Goal: Task Accomplishment & Management: Use online tool/utility

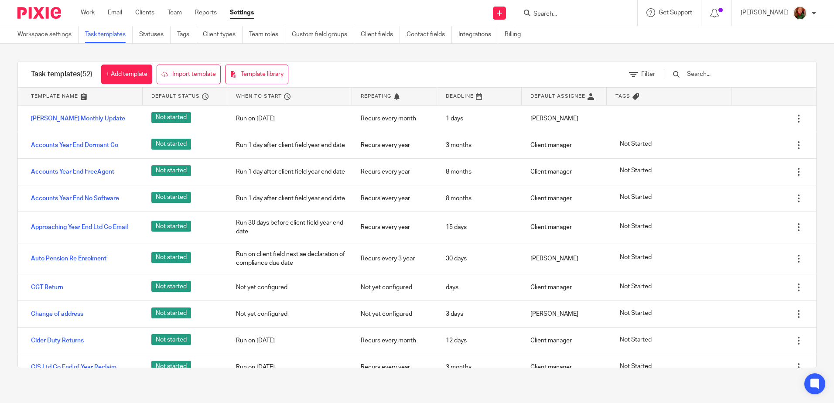
click at [558, 16] on input "Search" at bounding box center [571, 14] width 78 height 8
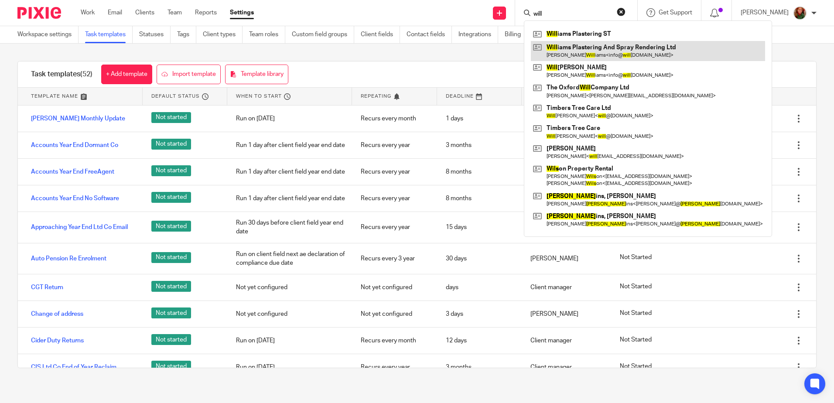
type input "will"
click at [582, 53] on link at bounding box center [648, 51] width 234 height 20
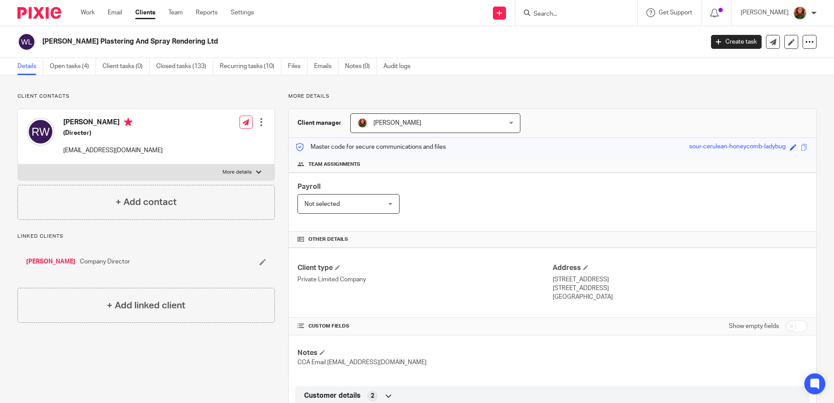
click at [61, 72] on link "Open tasks (4)" at bounding box center [73, 66] width 46 height 17
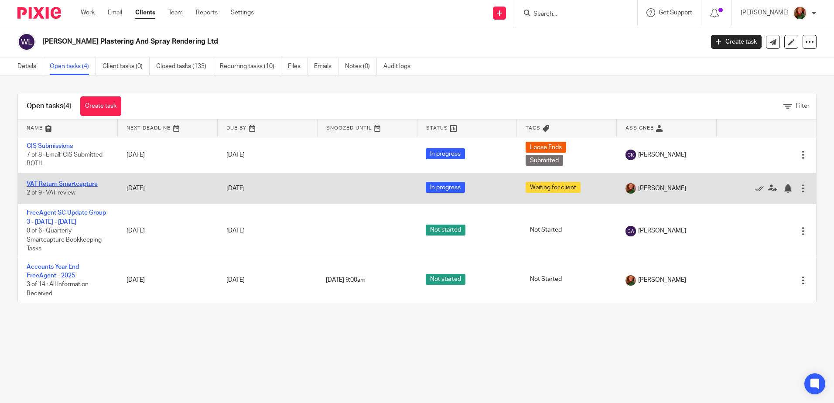
click at [51, 186] on link "VAT Return Smartcapture" at bounding box center [62, 184] width 71 height 6
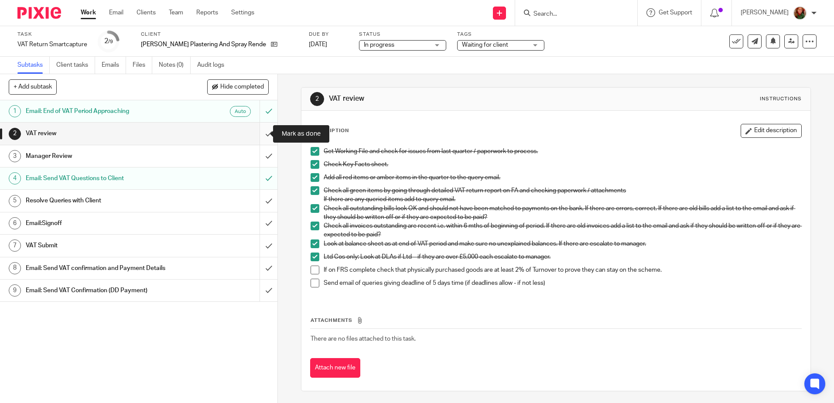
click at [258, 135] on input "submit" at bounding box center [138, 134] width 277 height 22
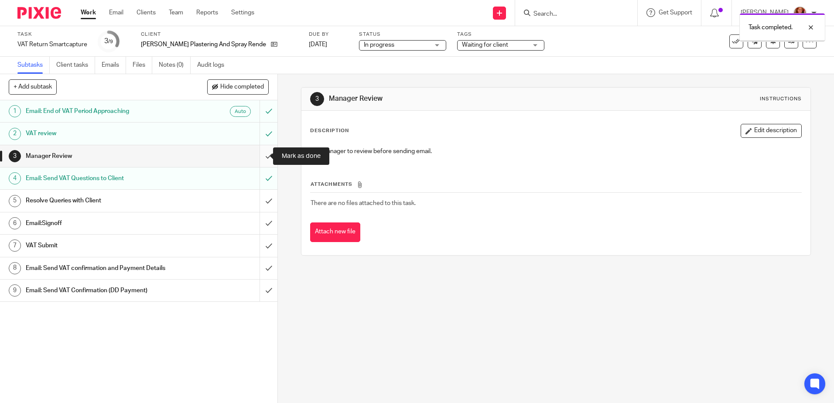
click at [259, 158] on input "submit" at bounding box center [138, 156] width 277 height 22
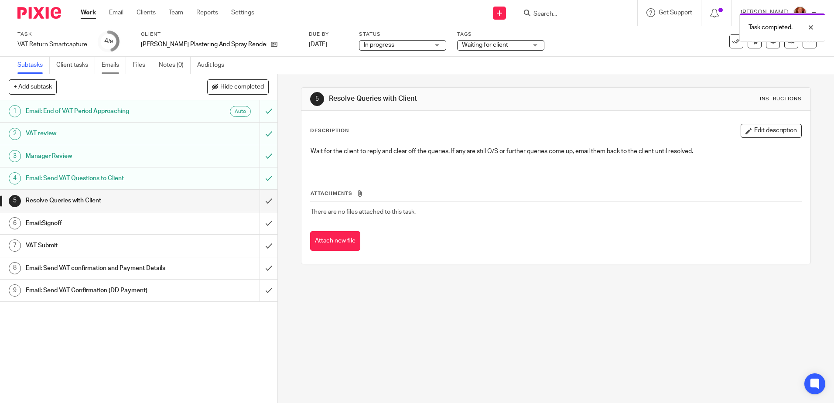
click at [112, 65] on link "Emails" at bounding box center [114, 65] width 24 height 17
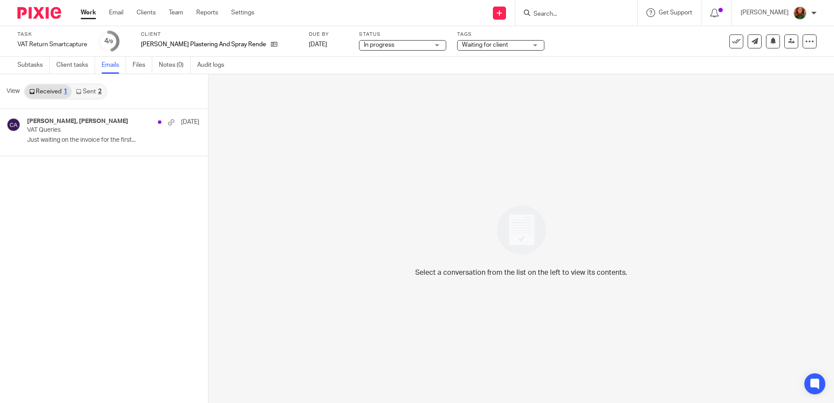
click at [94, 92] on link "Sent 2" at bounding box center [89, 92] width 34 height 14
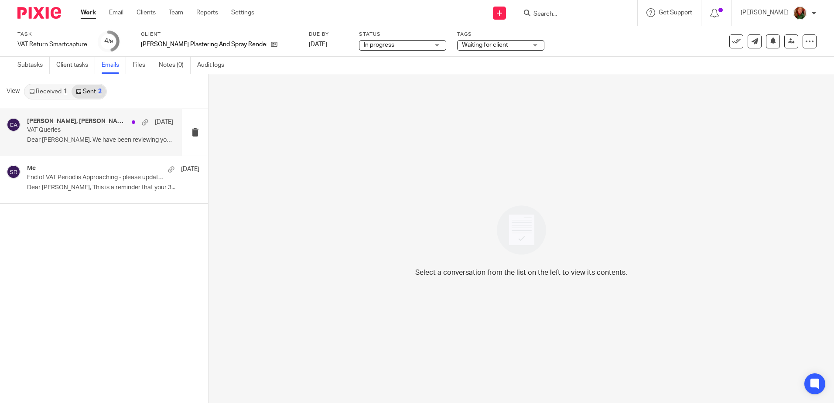
click at [104, 137] on p "Dear [PERSON_NAME], We have been reviewing your..." at bounding box center [100, 139] width 146 height 7
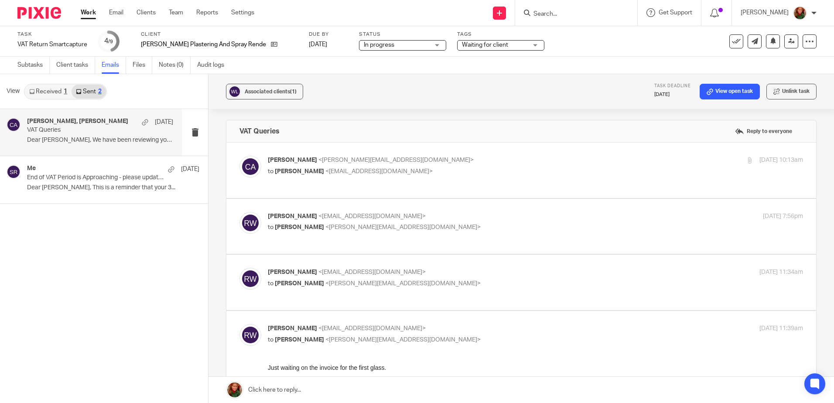
click at [623, 167] on div "[PERSON_NAME] <[PERSON_NAME][EMAIL_ADDRESS][DOMAIN_NAME]> to [PERSON_NAME] <[EM…" at bounding box center [535, 167] width 535 height 22
checkbox input "true"
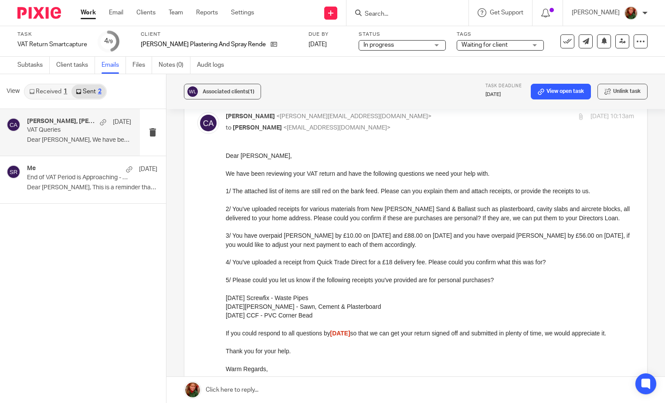
scroll to position [349, 0]
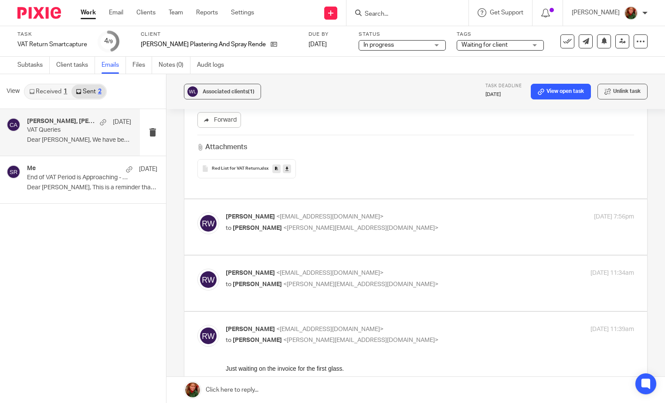
click at [413, 231] on p "to [PERSON_NAME] <[PERSON_NAME][EMAIL_ADDRESS][DOMAIN_NAME]>" at bounding box center [362, 228] width 272 height 9
checkbox input "true"
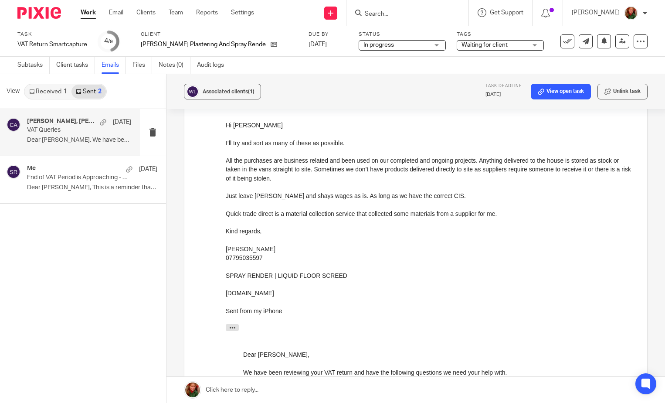
scroll to position [392, 0]
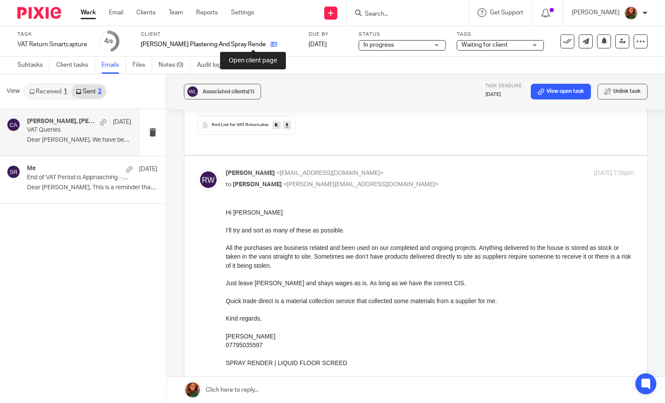
click at [271, 43] on icon at bounding box center [274, 44] width 7 height 7
